Goal: Task Accomplishment & Management: Manage account settings

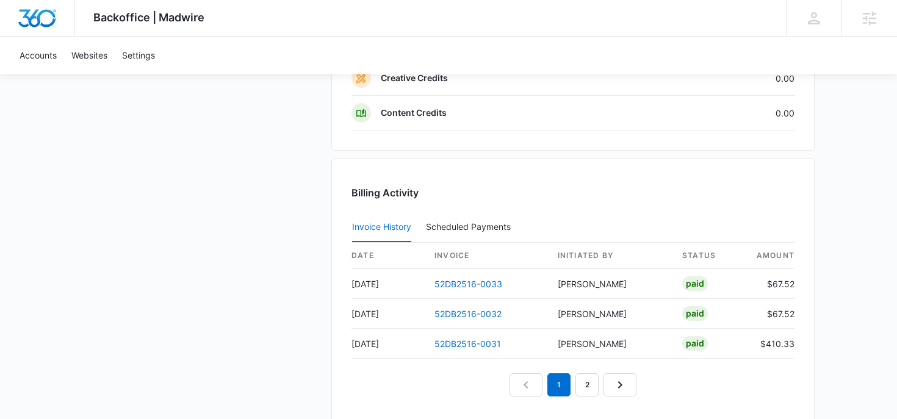
scroll to position [1159, 0]
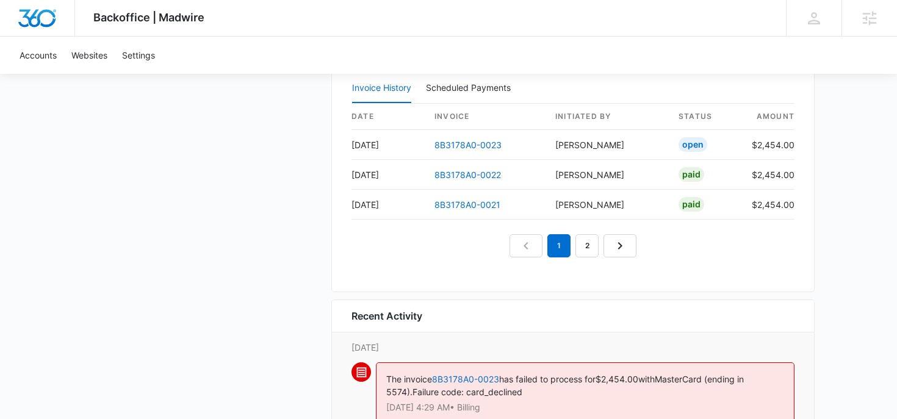
scroll to position [1376, 0]
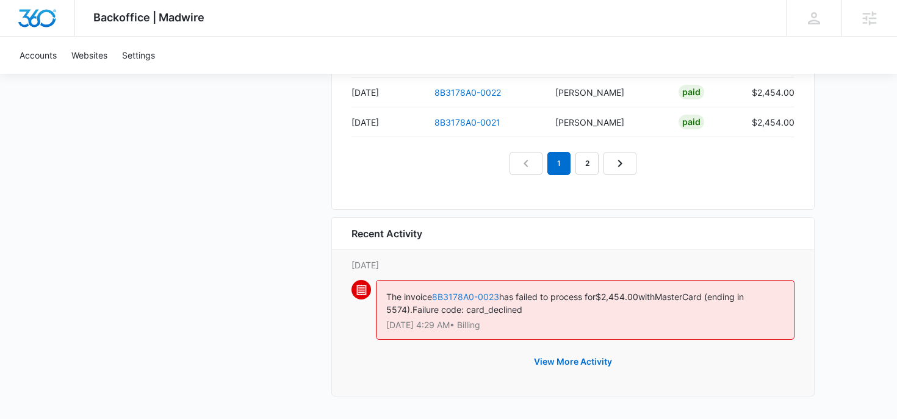
click at [468, 298] on link "8B3178A0-0023" at bounding box center [465, 297] width 67 height 10
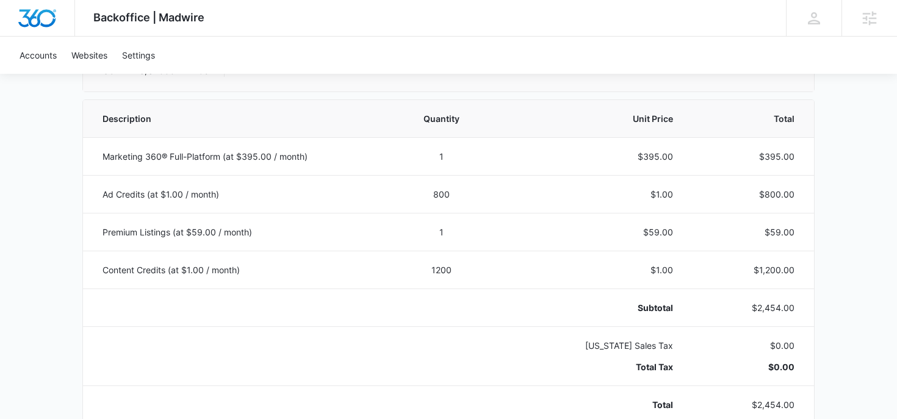
scroll to position [91, 0]
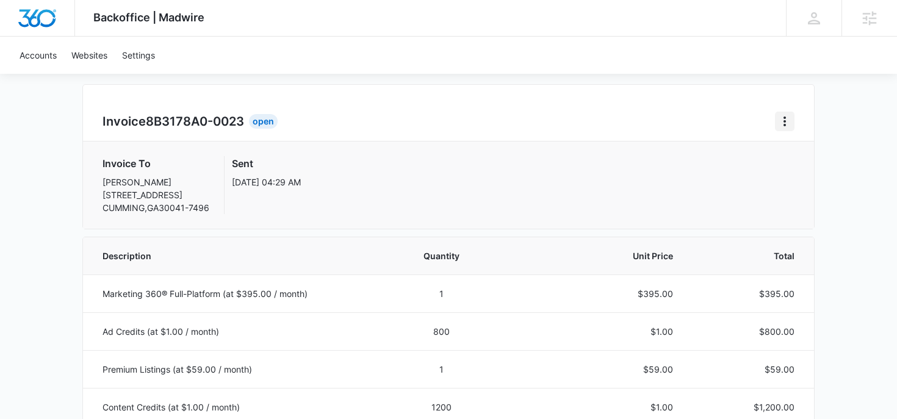
click at [782, 123] on icon "Home" at bounding box center [785, 121] width 15 height 15
click at [801, 150] on link "Download Invoice" at bounding box center [825, 155] width 71 height 10
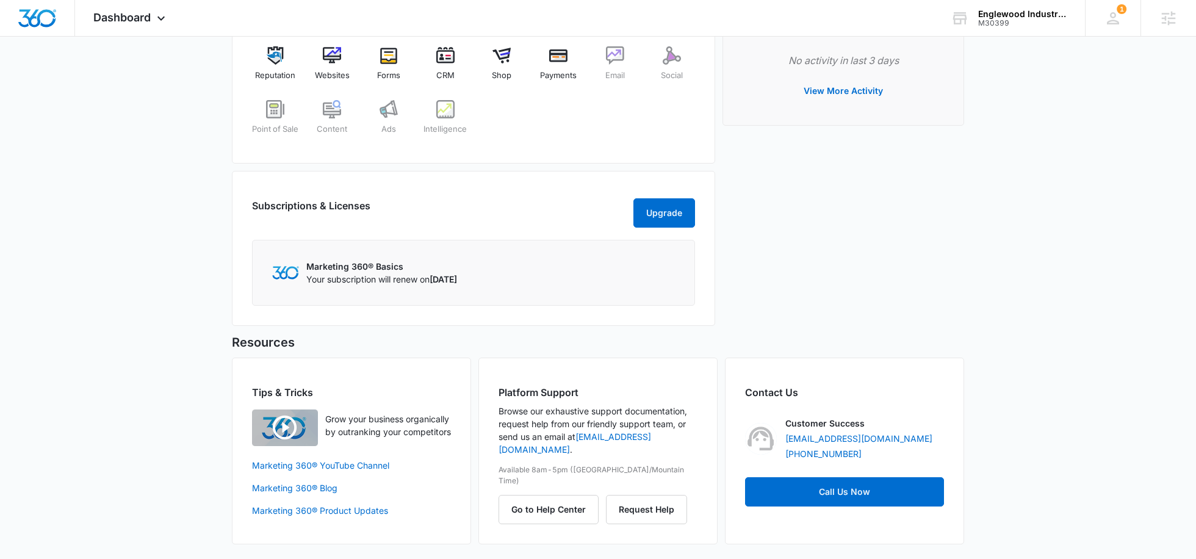
scroll to position [496, 0]
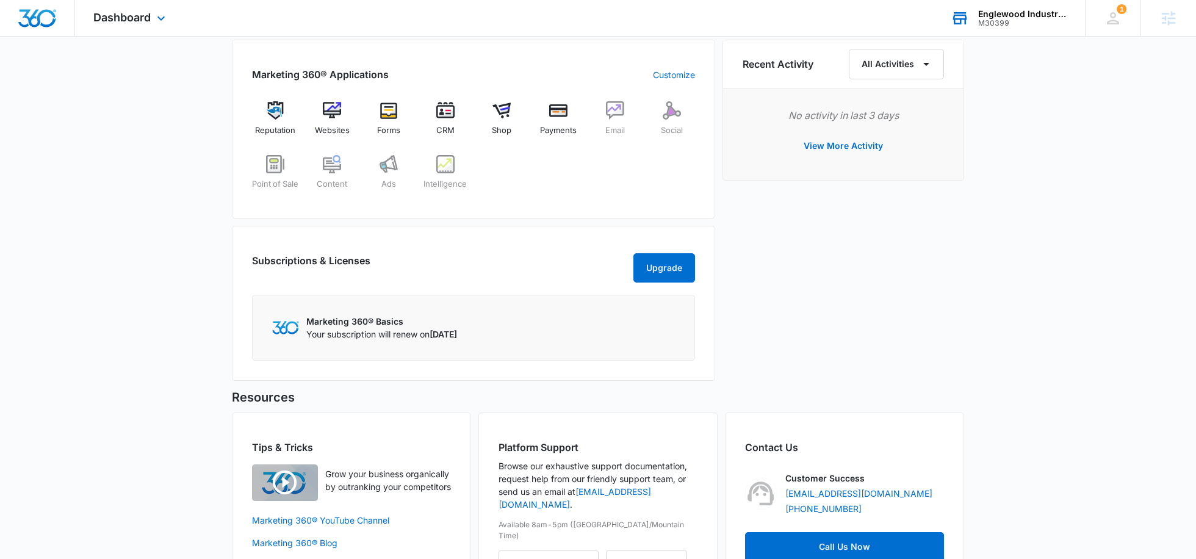
click at [991, 18] on div "Englewood Industrial Solutions" at bounding box center [1022, 14] width 89 height 10
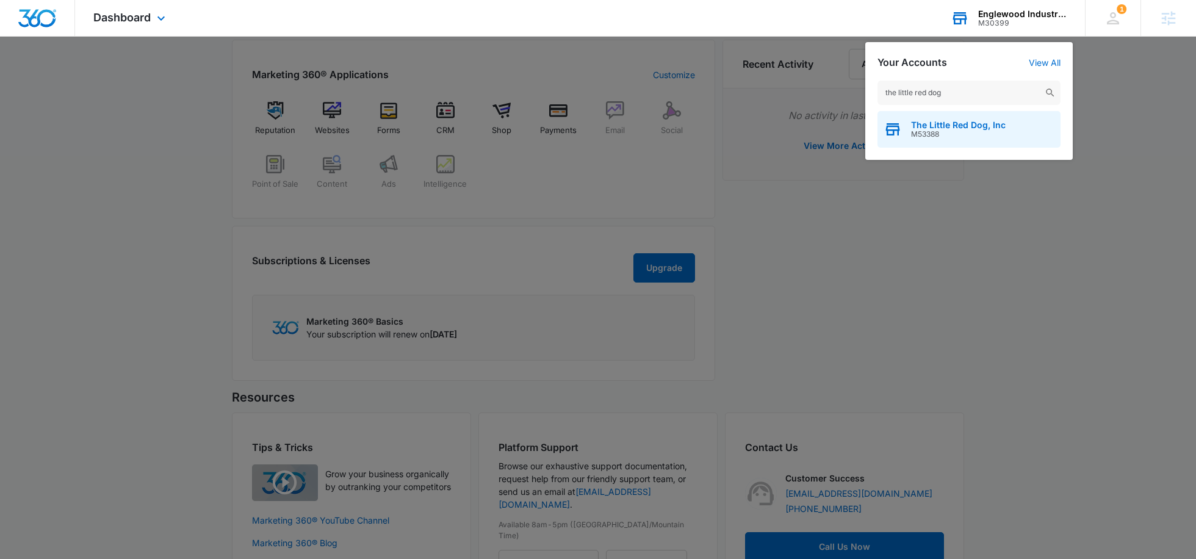
type input "the little red dog"
click at [917, 132] on span "M53388" at bounding box center [958, 134] width 95 height 9
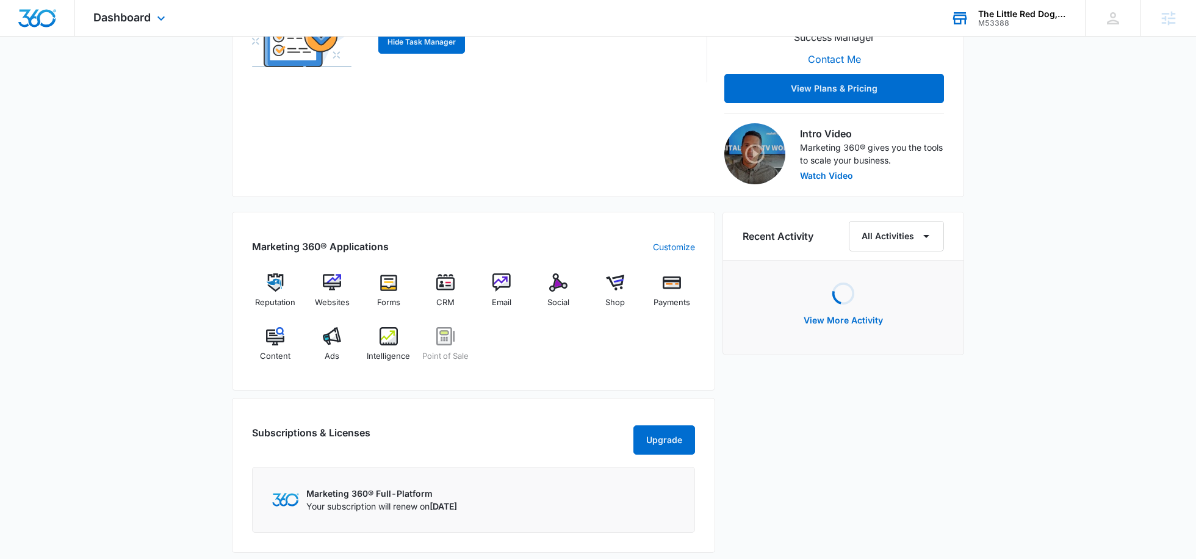
scroll to position [321, 0]
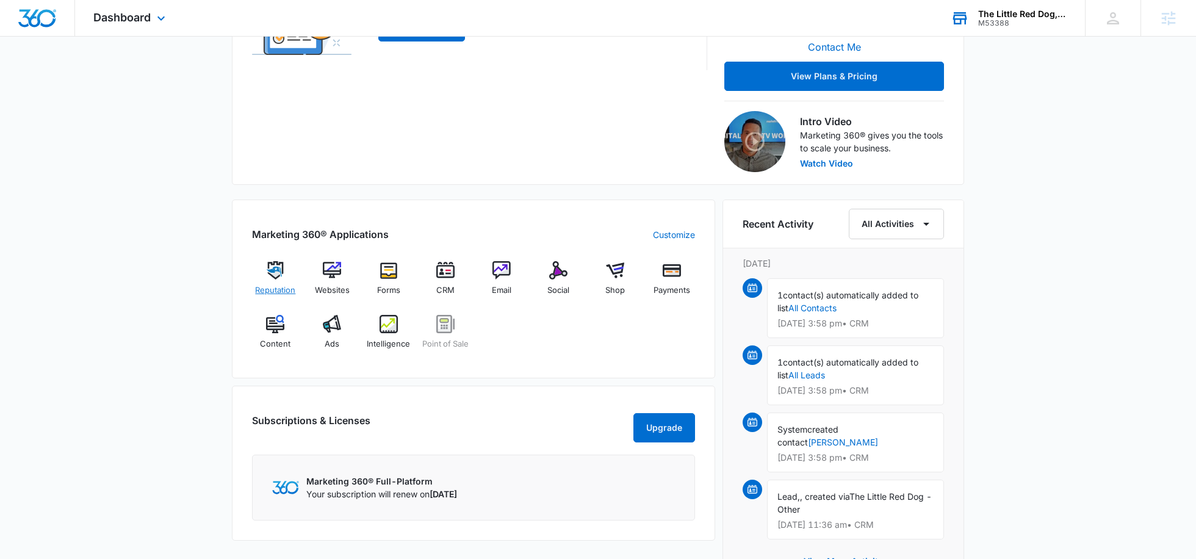
click at [277, 289] on span "Reputation" at bounding box center [275, 290] width 40 height 12
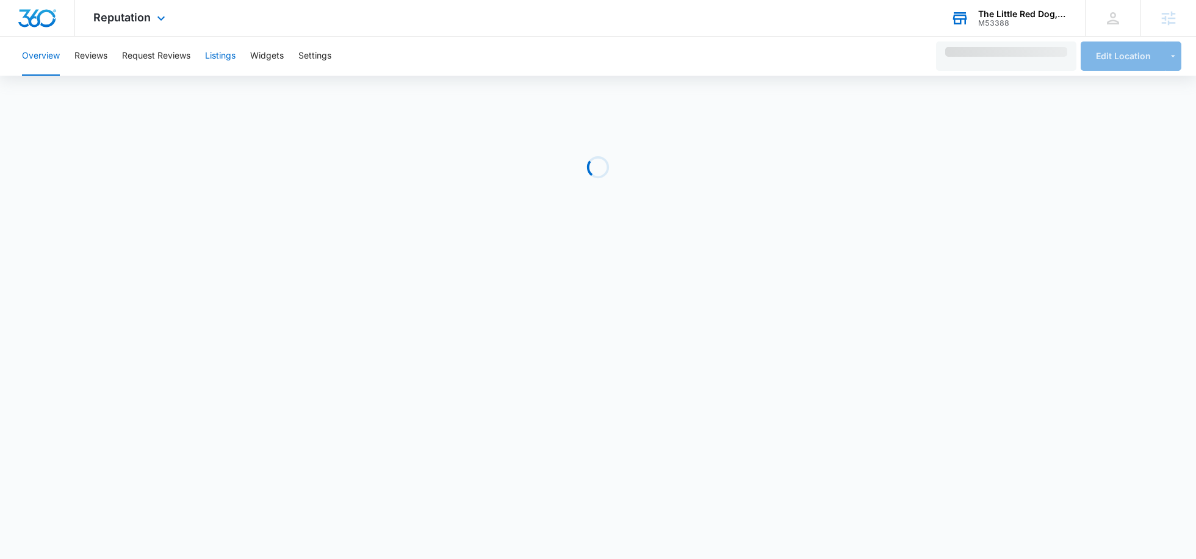
click at [216, 49] on button "Listings" at bounding box center [220, 56] width 31 height 39
